Goal: Task Accomplishment & Management: Manage account settings

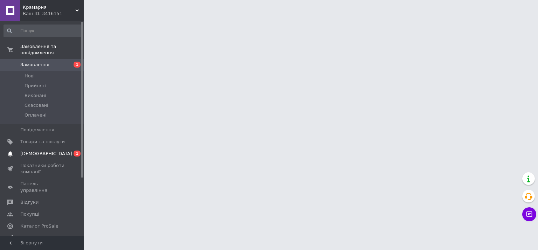
click at [52, 150] on span "[DEMOGRAPHIC_DATA]" at bounding box center [42, 153] width 44 height 6
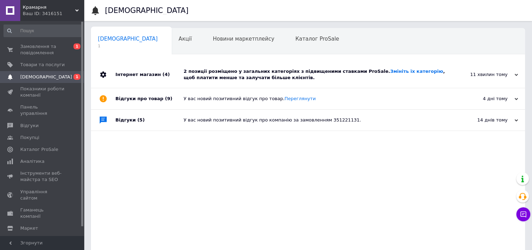
click at [236, 70] on div "2 позиції розміщено у загальних категоріях з підвищеними ставками ProSale. Змін…" at bounding box center [316, 74] width 265 height 13
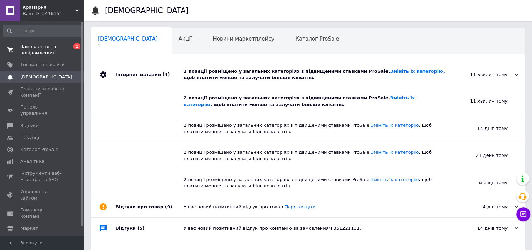
click at [44, 57] on link "Замовлення та повідомлення 0 1" at bounding box center [43, 50] width 86 height 18
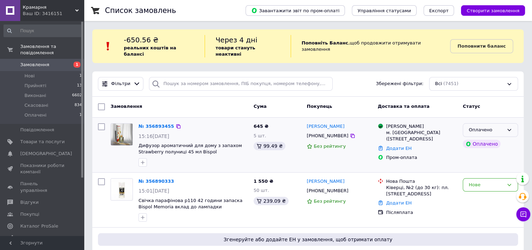
click at [491, 126] on div "Оплачено" at bounding box center [486, 129] width 35 height 7
click at [492, 138] on li "Прийнято" at bounding box center [490, 144] width 55 height 13
click at [481, 181] on div "Нове" at bounding box center [486, 184] width 35 height 7
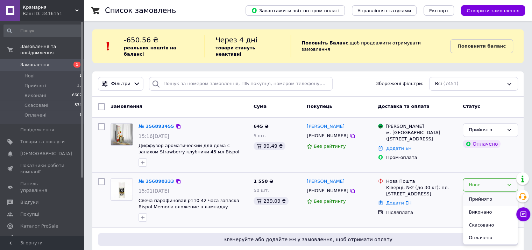
click at [470, 193] on li "Прийнято" at bounding box center [490, 199] width 55 height 13
click at [400, 163] on div "№ 356893455 15:16, 12.08.2025 Диффузор ароматический для дома с запахом Strawbe…" at bounding box center [307, 145] width 431 height 55
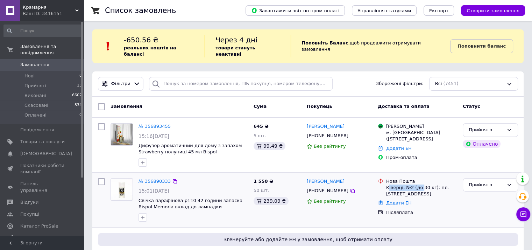
drag, startPoint x: 388, startPoint y: 181, endPoint x: 421, endPoint y: 184, distance: 33.1
click at [421, 184] on div "Ківерці, №2 (до 30 кг): пл. [STREET_ADDRESS]" at bounding box center [421, 190] width 71 height 13
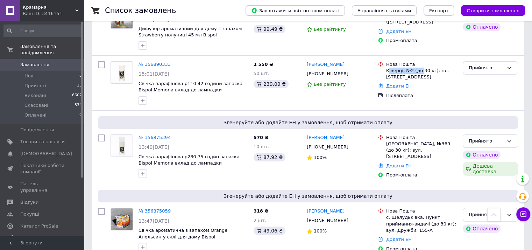
scroll to position [70, 0]
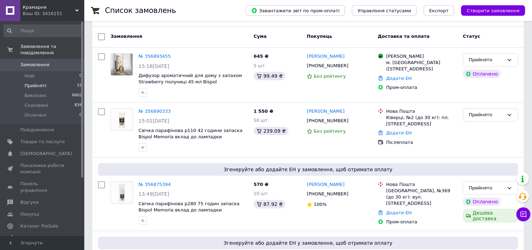
click at [52, 81] on li "Прийняті 15" at bounding box center [43, 86] width 86 height 10
